Goal: Check status: Check status

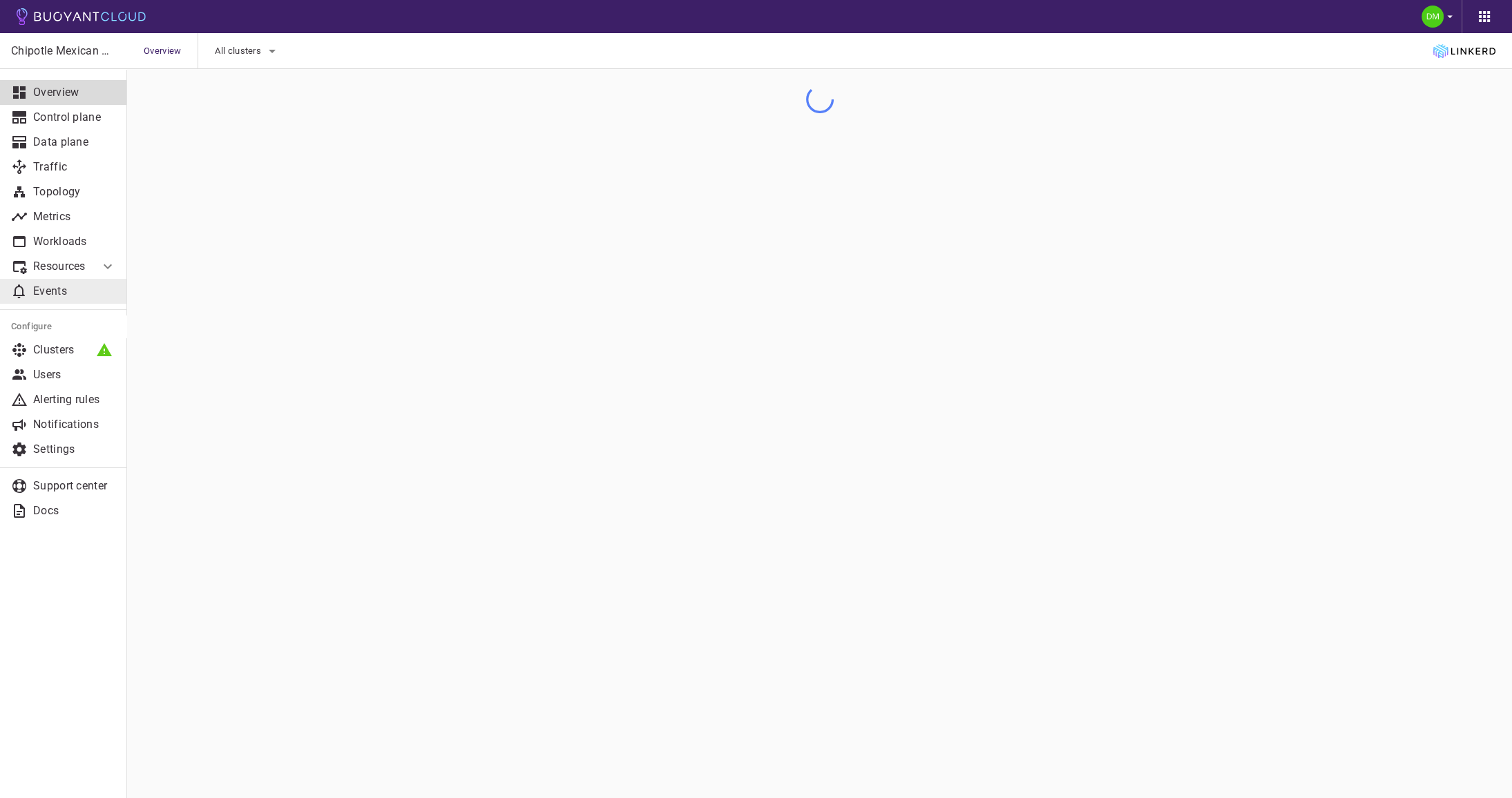
click at [67, 280] on link "Events" at bounding box center [63, 291] width 127 height 25
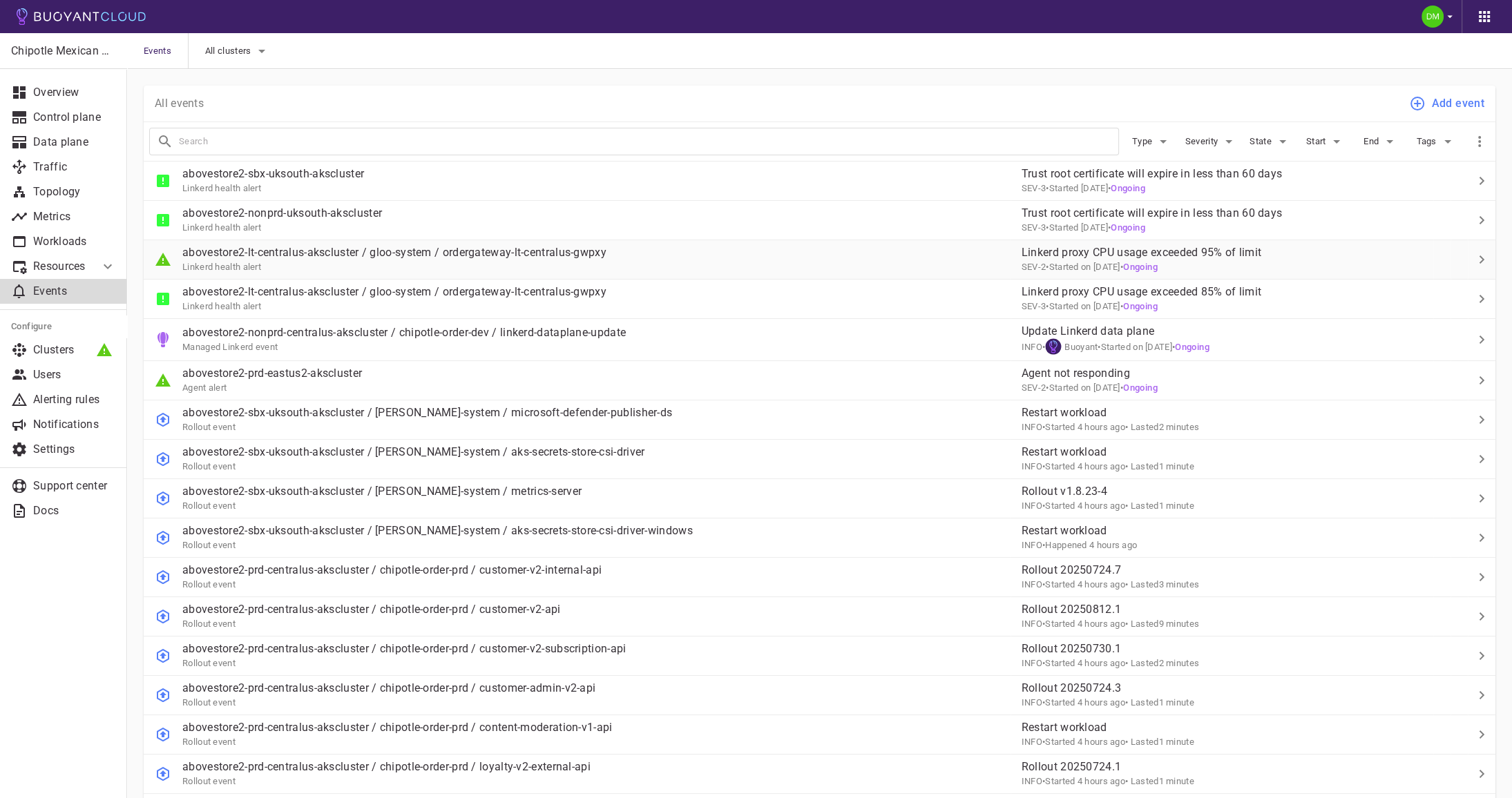
click at [677, 251] on div "abovestore2-lt-centralus-akscluster / gloo-system / ordergateway-lt-centralus-g…" at bounding box center [577, 254] width 867 height 39
click at [584, 292] on p "abovestore2-lt-centralus-akscluster / gloo-system / ordergateway-lt-centralus-g…" at bounding box center [394, 292] width 424 height 14
